Goal: Task Accomplishment & Management: Manage account settings

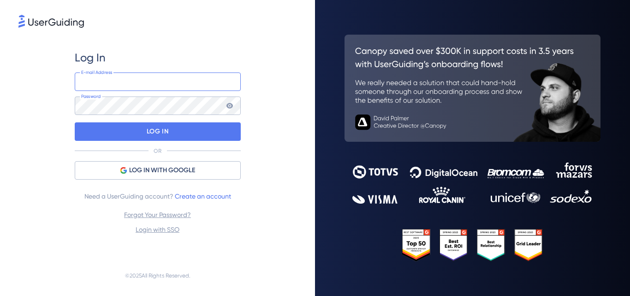
click at [121, 79] on input "email" at bounding box center [158, 81] width 166 height 18
type input "[EMAIL_ADDRESS][DOMAIN_NAME]"
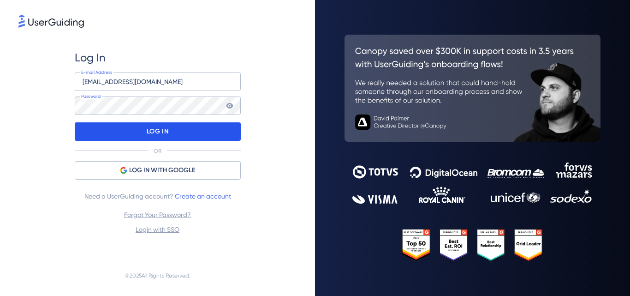
click at [122, 132] on div "LOG IN" at bounding box center [158, 131] width 166 height 18
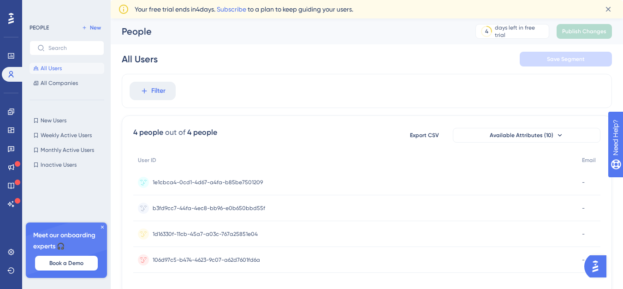
click at [101, 226] on icon at bounding box center [103, 227] width 6 height 6
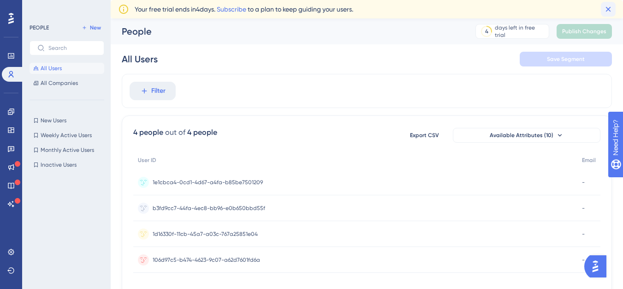
click at [612, 5] on icon at bounding box center [608, 9] width 9 height 9
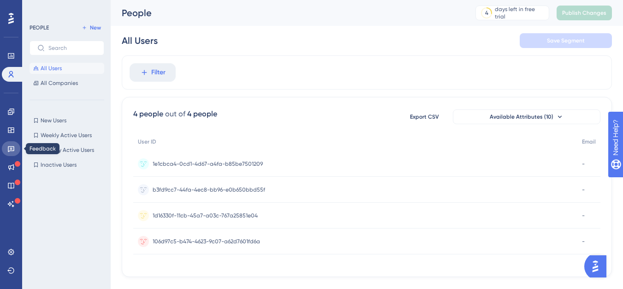
click at [10, 148] on icon at bounding box center [10, 148] width 7 height 7
